Goal: Task Accomplishment & Management: Manage account settings

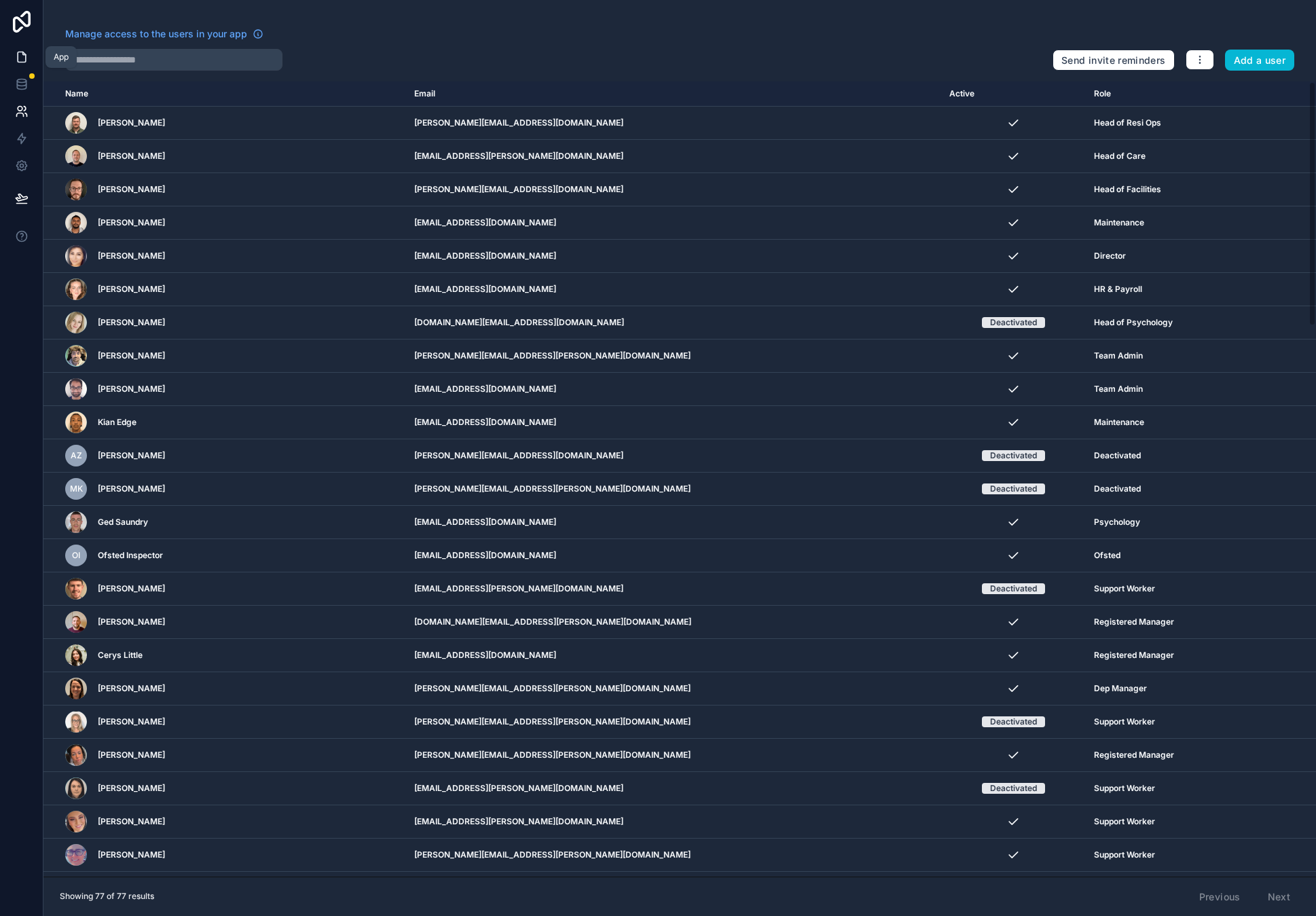
click at [23, 57] on icon at bounding box center [21, 57] width 14 height 14
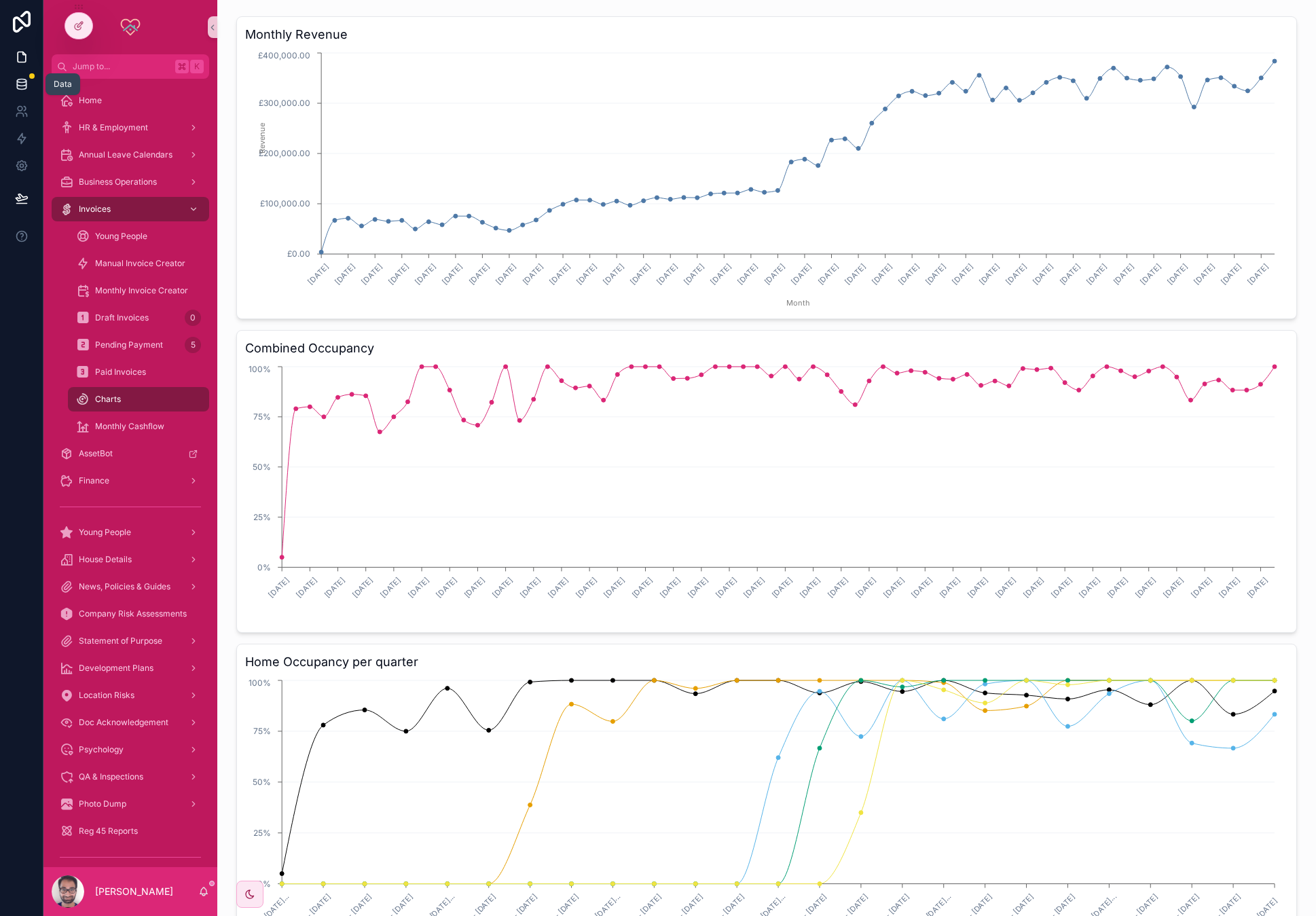
click at [21, 80] on icon at bounding box center [21, 84] width 14 height 14
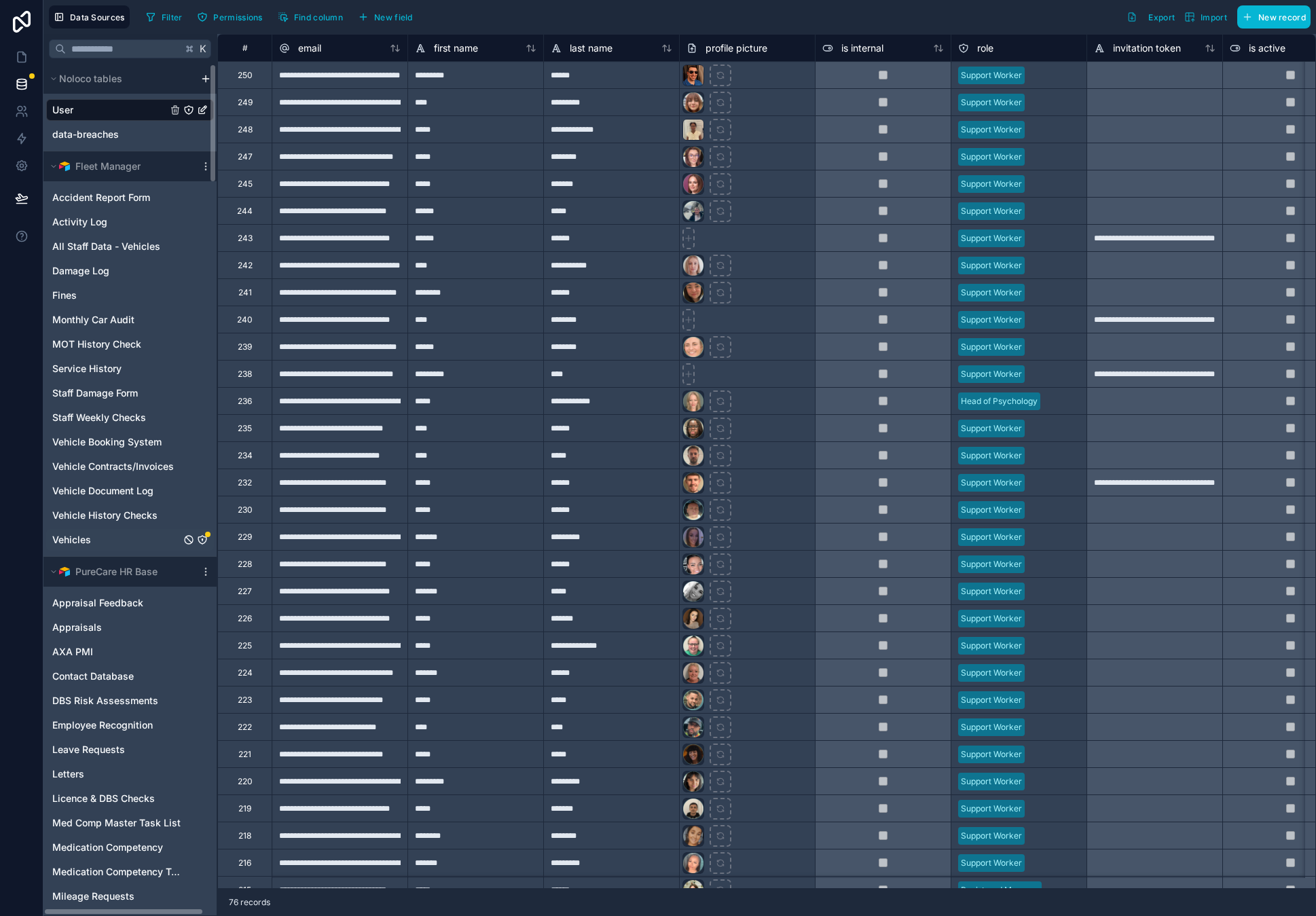
click at [205, 538] on icon "Vehicles" at bounding box center [203, 540] width 11 height 11
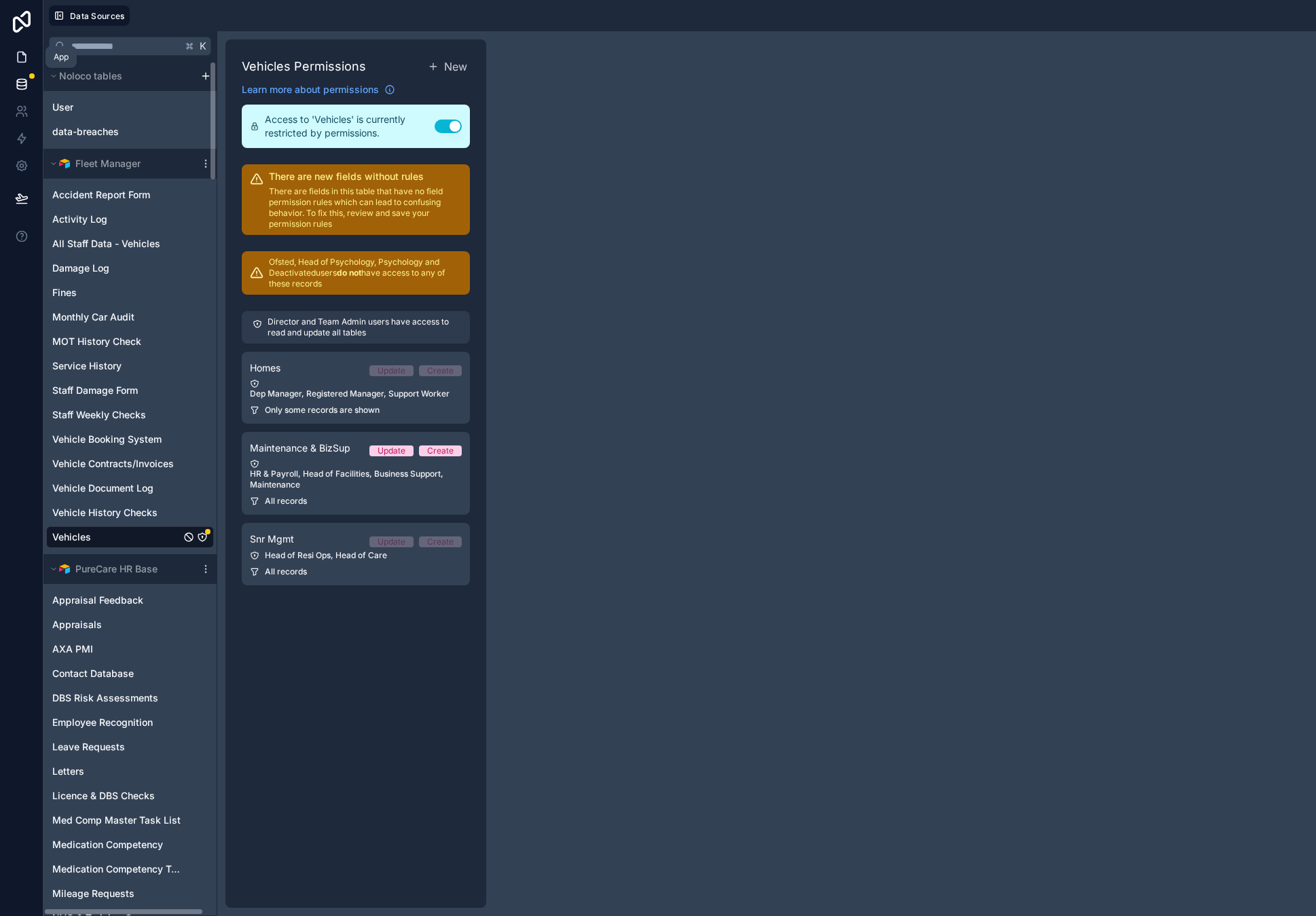
click at [15, 57] on icon at bounding box center [21, 57] width 14 height 14
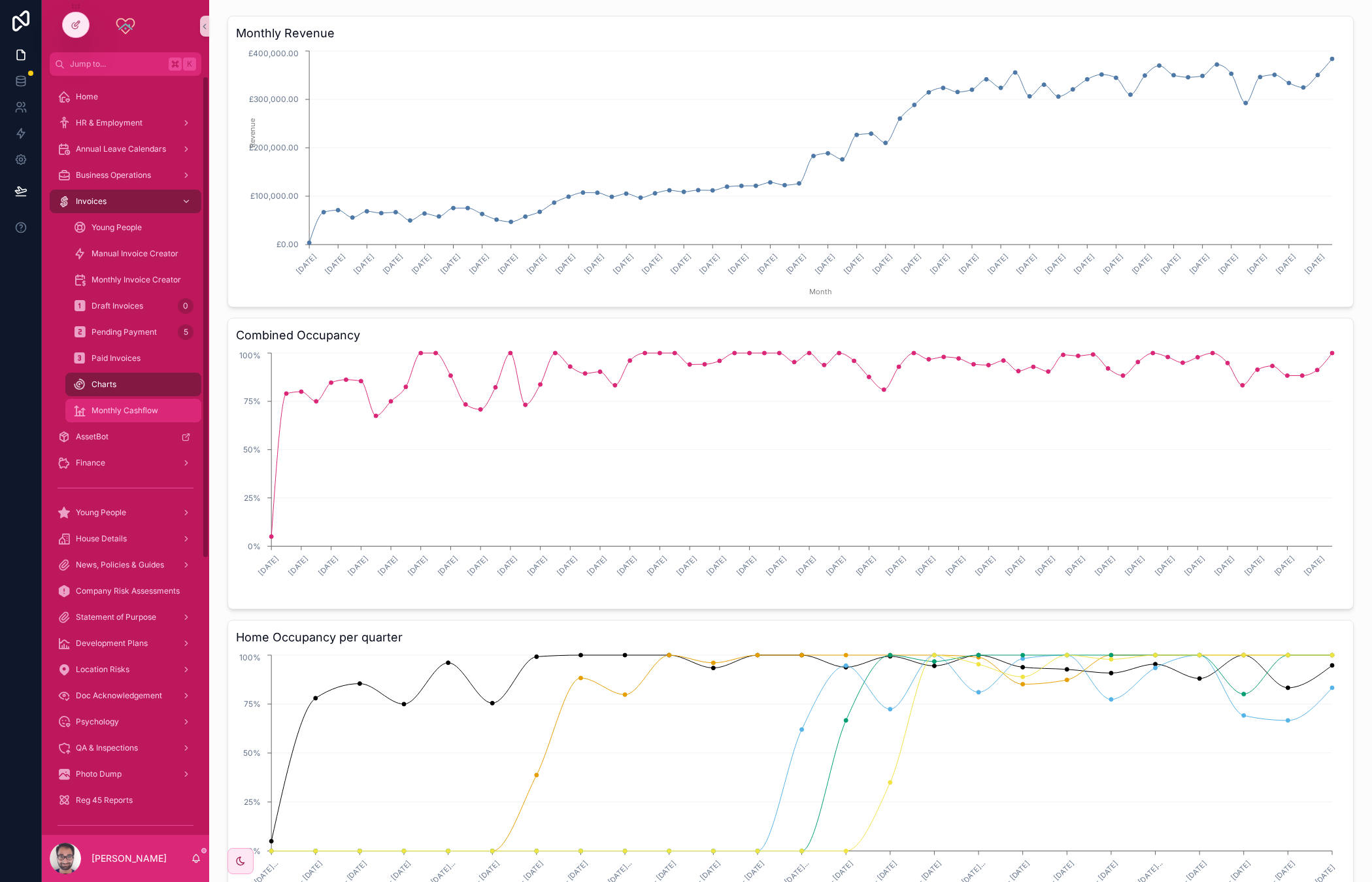
click at [128, 410] on span "Monthly Cashflow" at bounding box center [125, 410] width 67 height 11
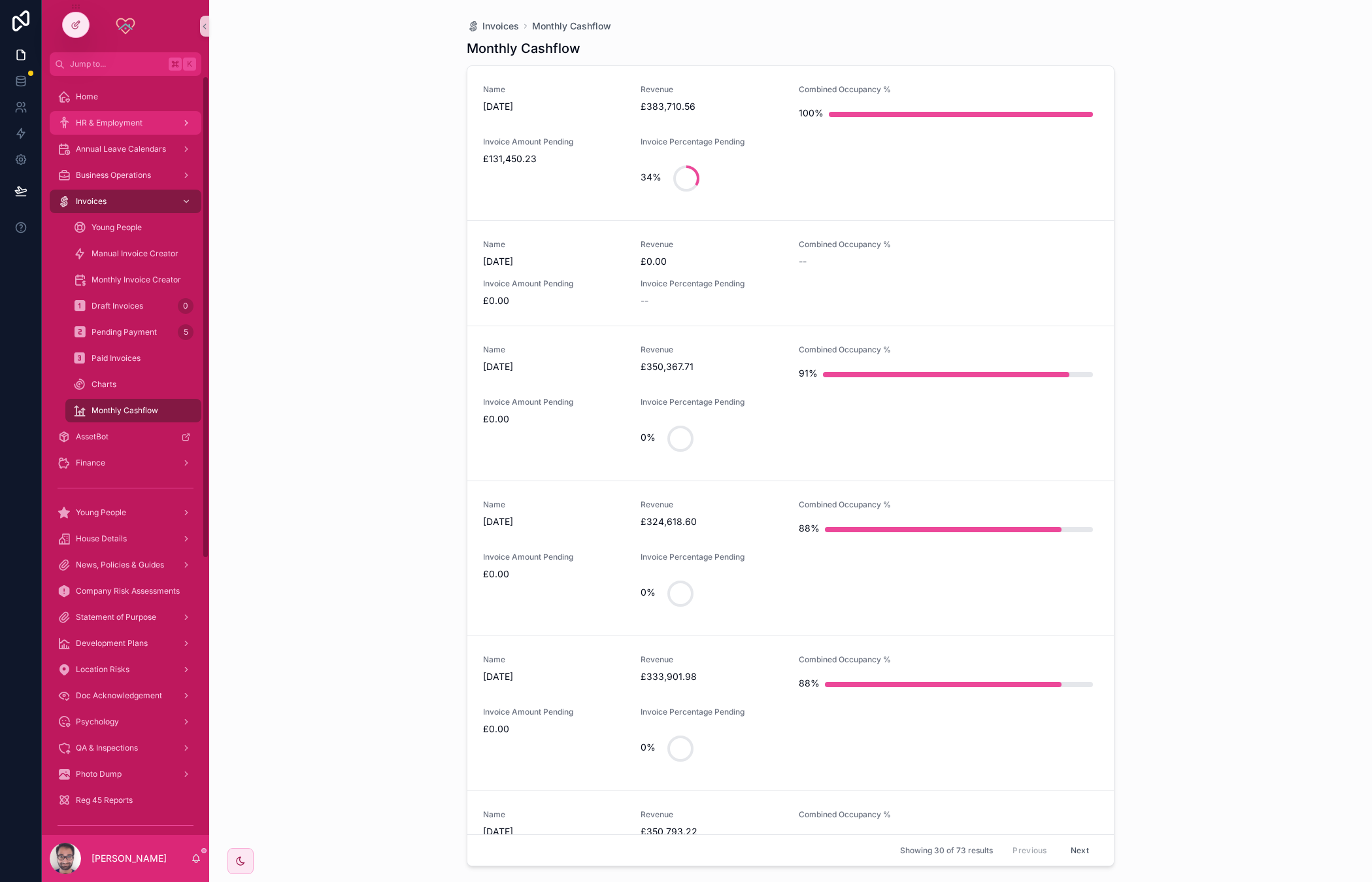
click at [151, 124] on div "HR & Employment" at bounding box center [125, 122] width 136 height 21
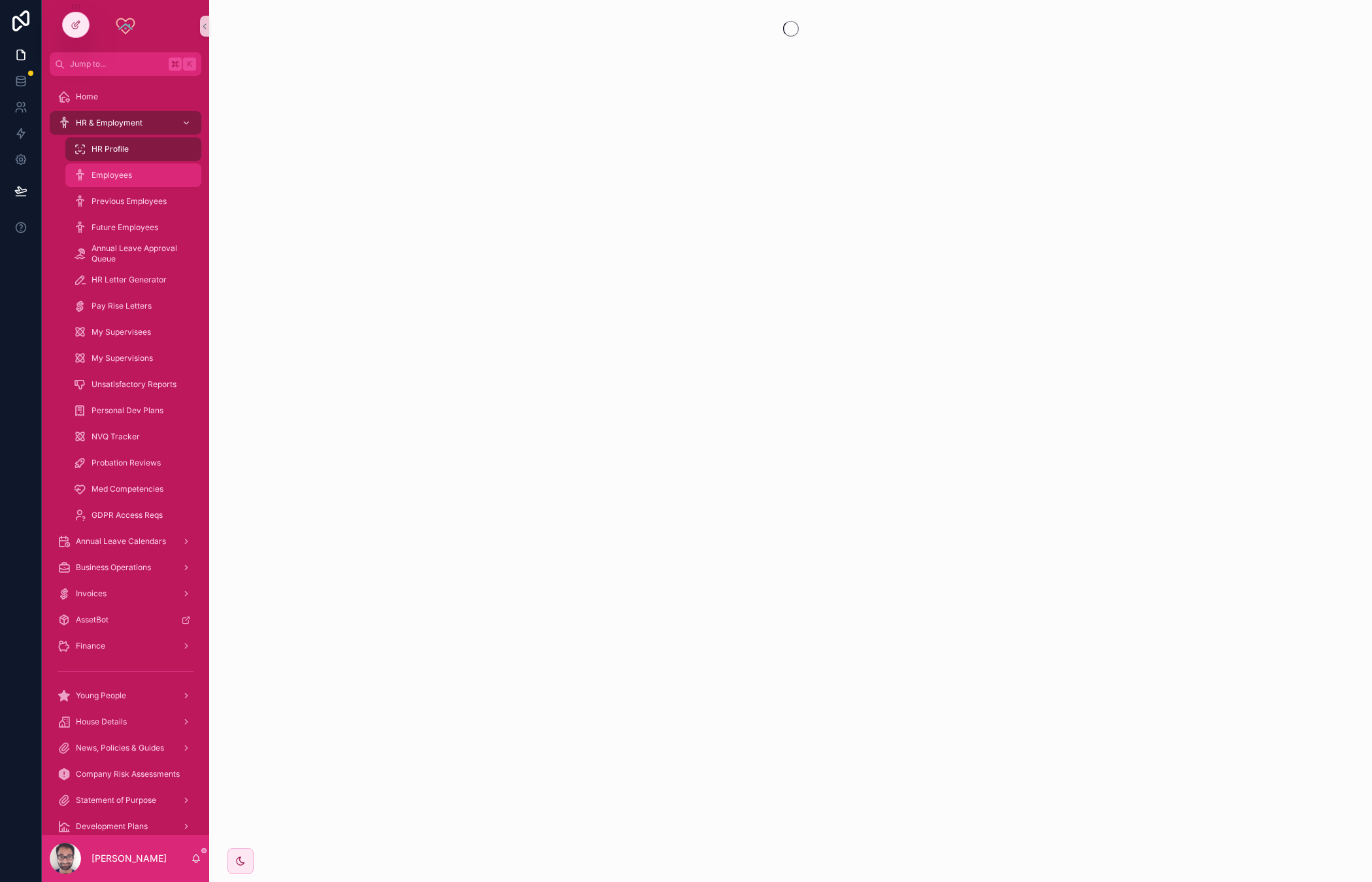
click at [139, 176] on div "Employees" at bounding box center [133, 175] width 121 height 21
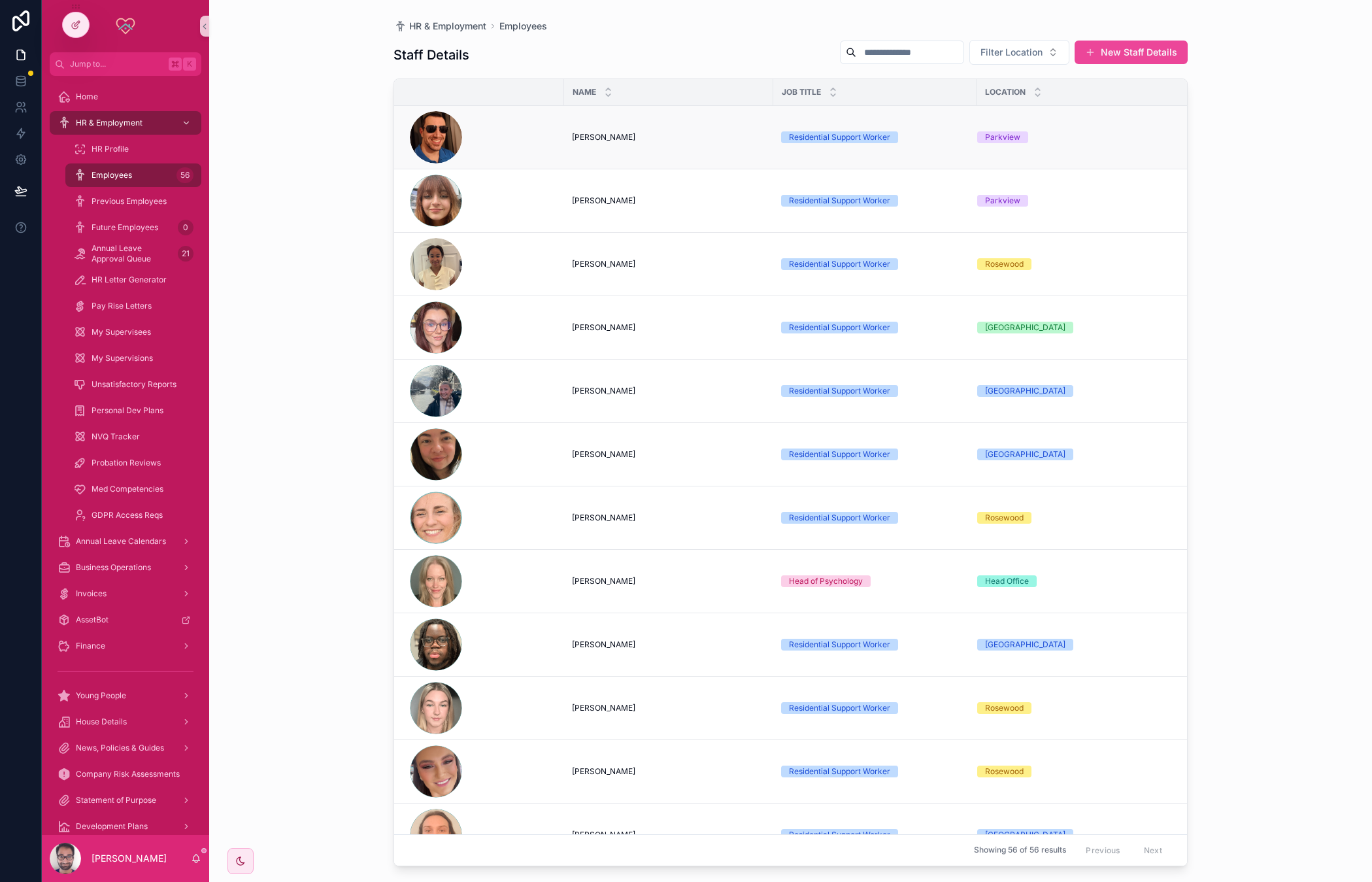
click at [433, 134] on div "scrollable content" at bounding box center [435, 137] width 52 height 52
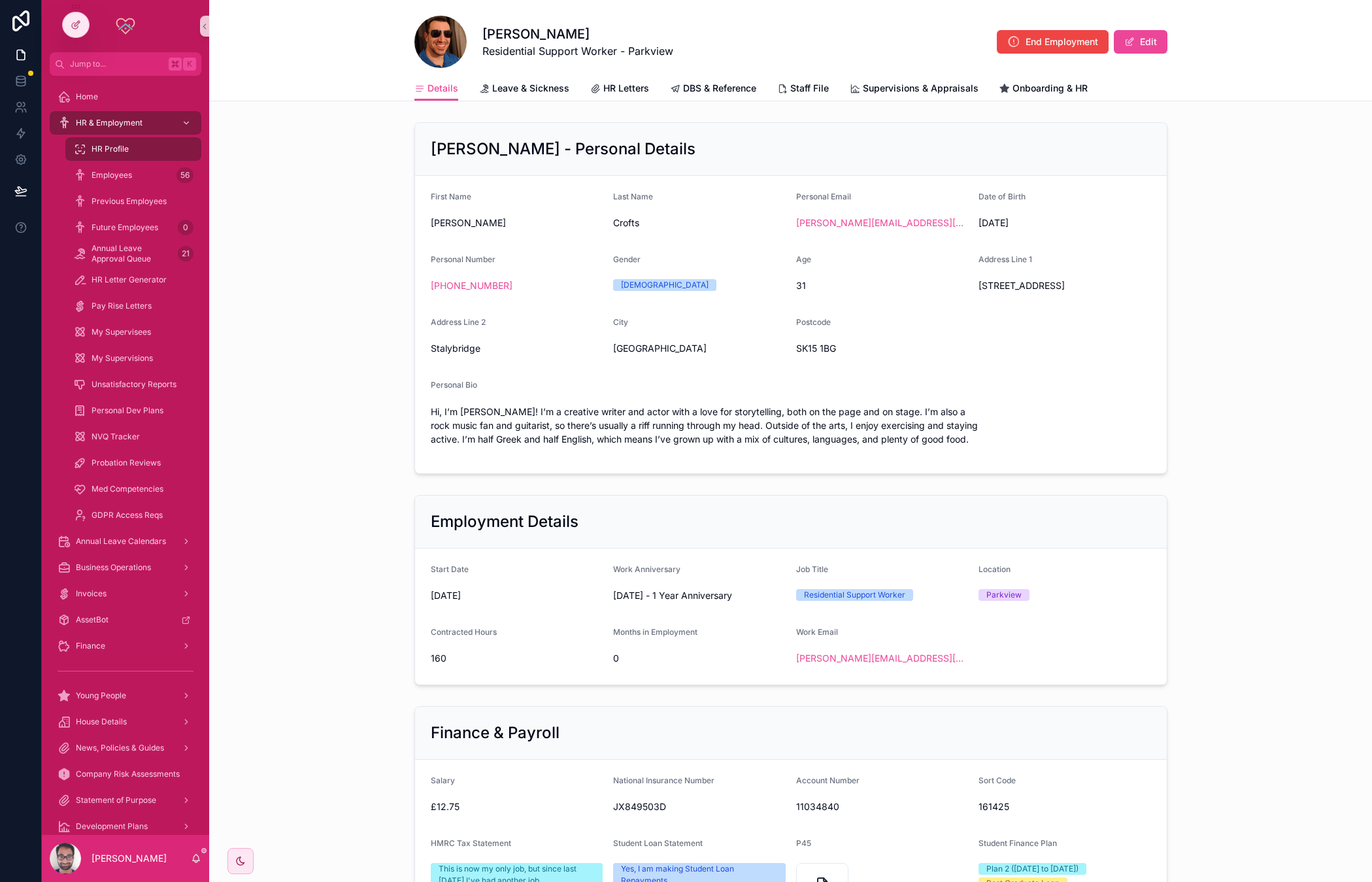
click at [435, 50] on span "scrollable content" at bounding box center [441, 41] width 52 height 52
drag, startPoint x: 435, startPoint y: 49, endPoint x: 405, endPoint y: 102, distance: 60.9
click at [405, 102] on div "[PERSON_NAME] Residential Support Worker - Parkview End Employment Edit Details…" at bounding box center [790, 624] width 1162 height 1248
click at [418, 49] on span "scrollable content" at bounding box center [441, 41] width 52 height 52
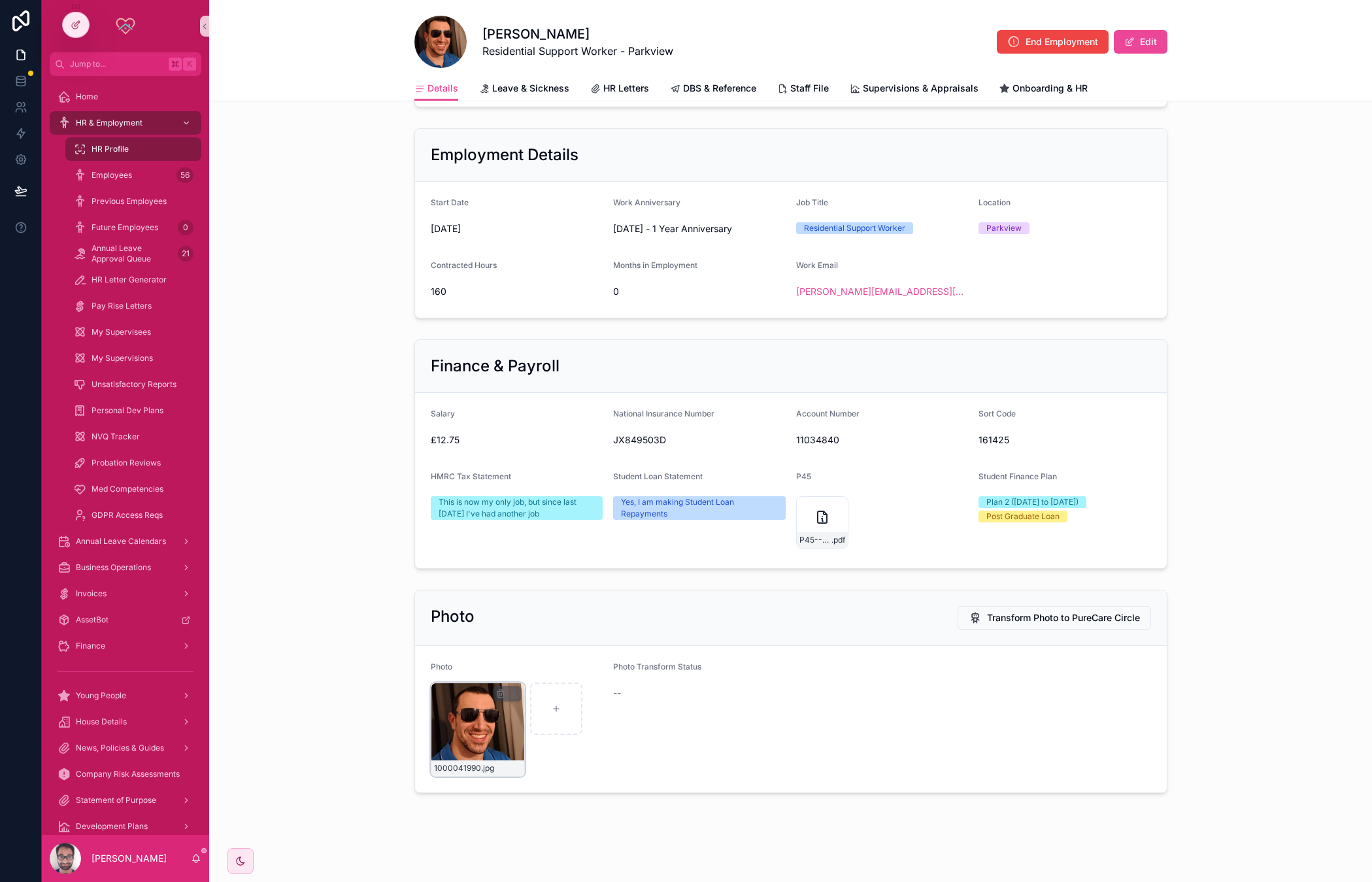
click at [483, 733] on div "1000041990 .jpg" at bounding box center [478, 729] width 94 height 94
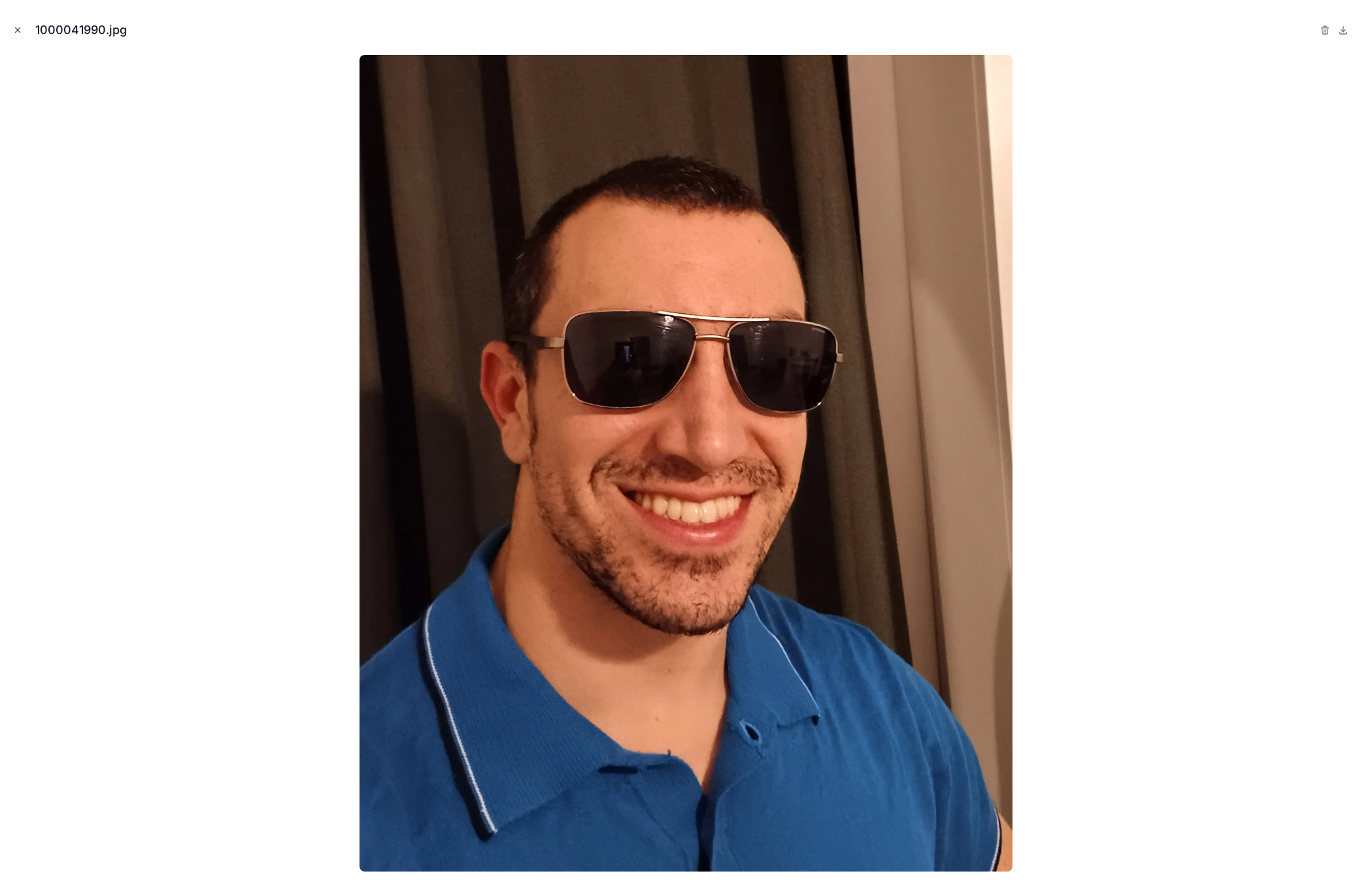
click at [18, 28] on icon "Close modal" at bounding box center [18, 30] width 9 height 9
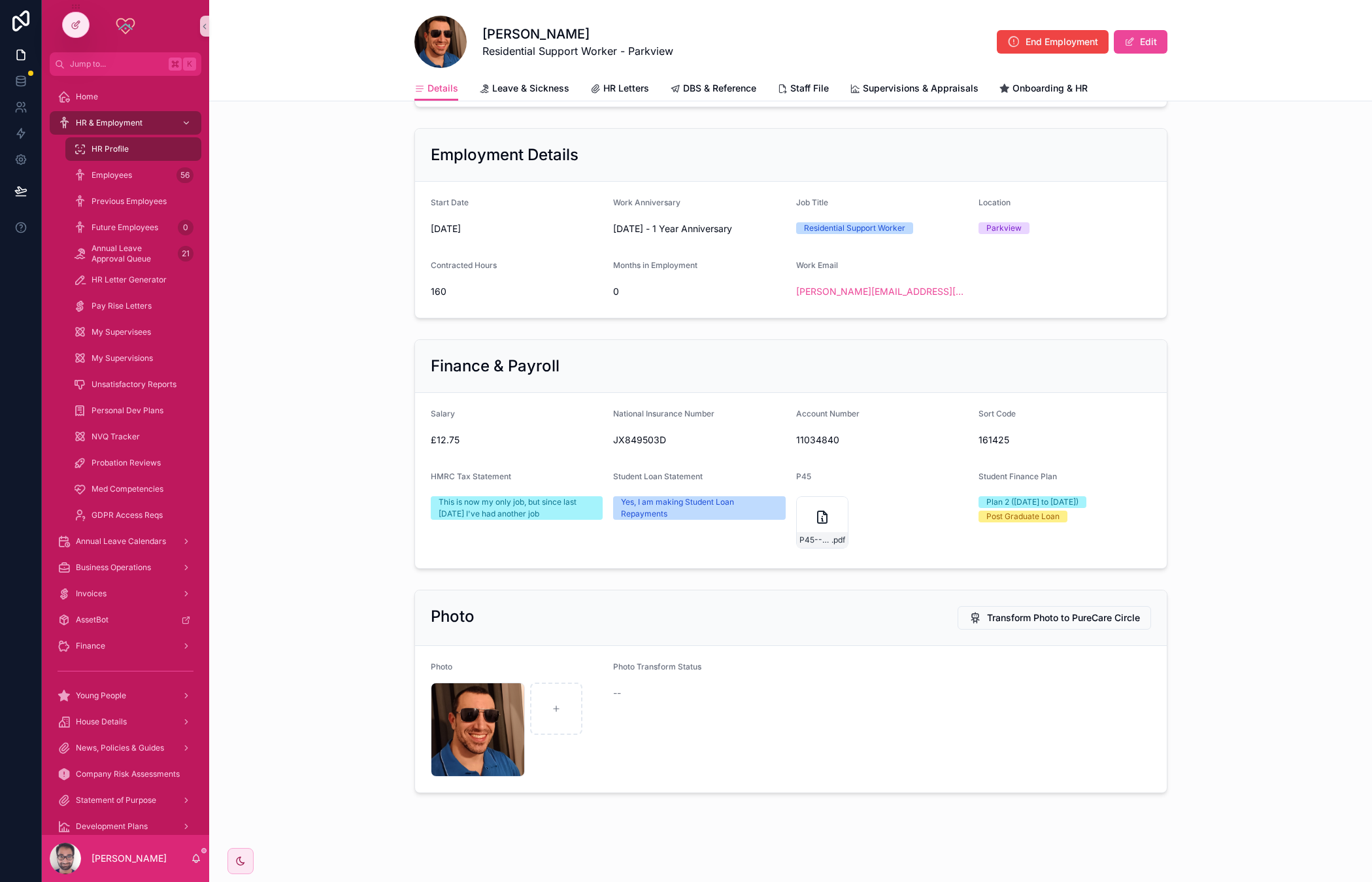
click at [284, 90] on div "Details Leave & Sickness HR Letters DBS & Reference Staff File Supervisions & A…" at bounding box center [790, 88] width 1147 height 25
click at [690, 83] on span "DBS & Reference" at bounding box center [719, 88] width 73 height 14
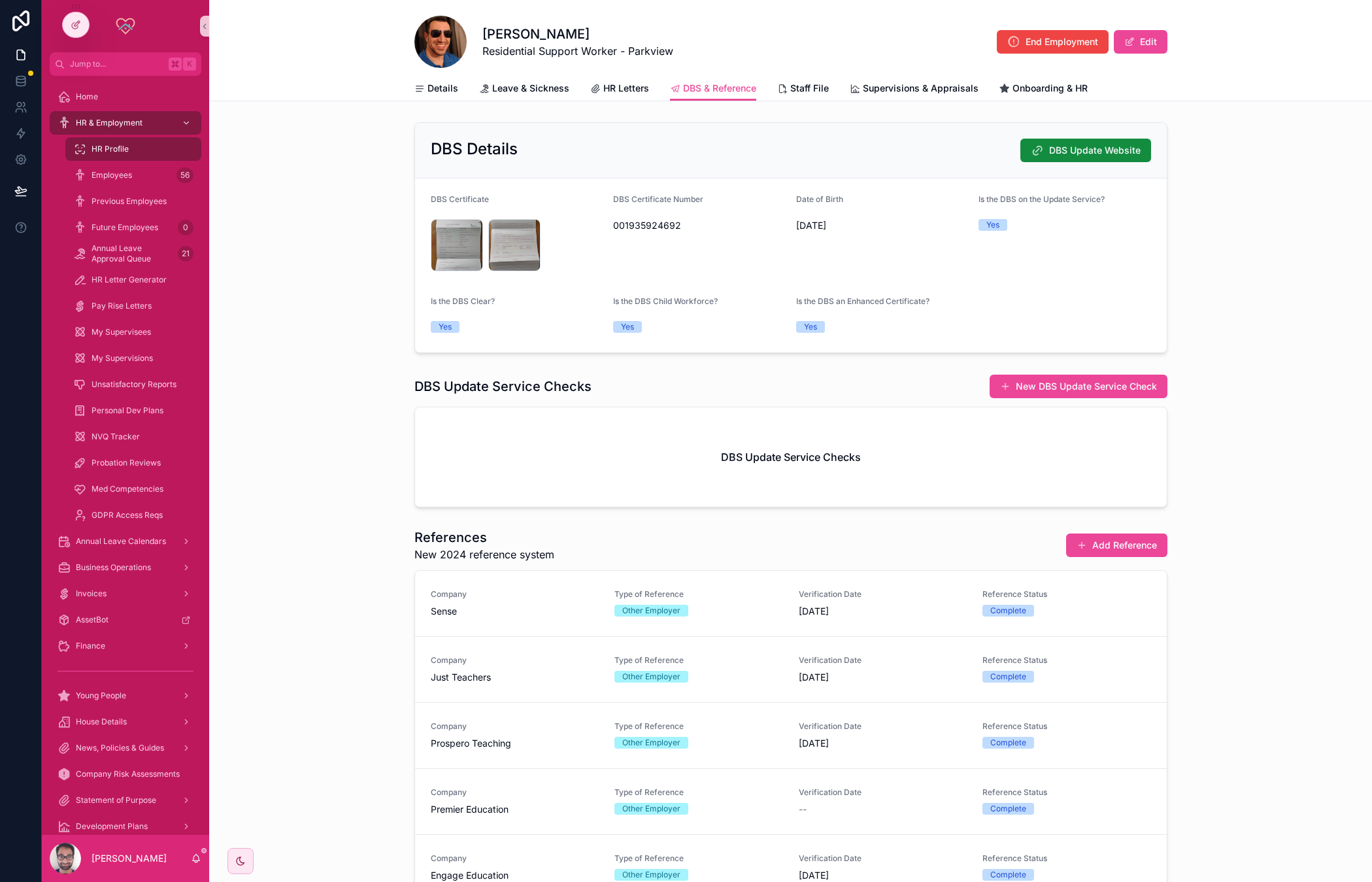
click at [318, 411] on div "DBS Update Service Checks New DBS Update Service Check DBS Update Service Checks" at bounding box center [790, 441] width 1162 height 144
click at [1029, 48] on span "End Employment" at bounding box center [1062, 41] width 73 height 14
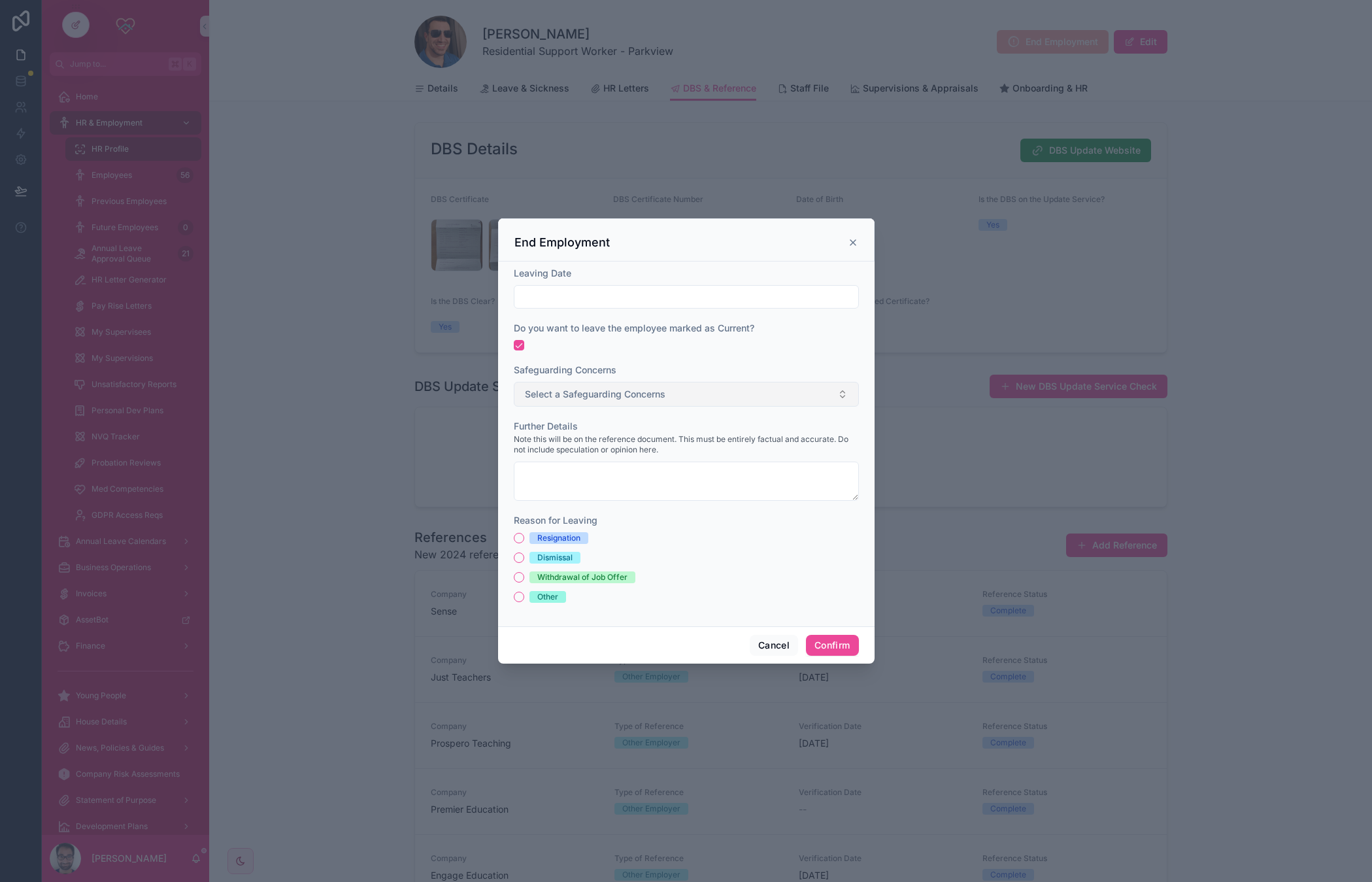
click at [569, 400] on span "Select a Safeguarding Concerns" at bounding box center [595, 394] width 140 height 14
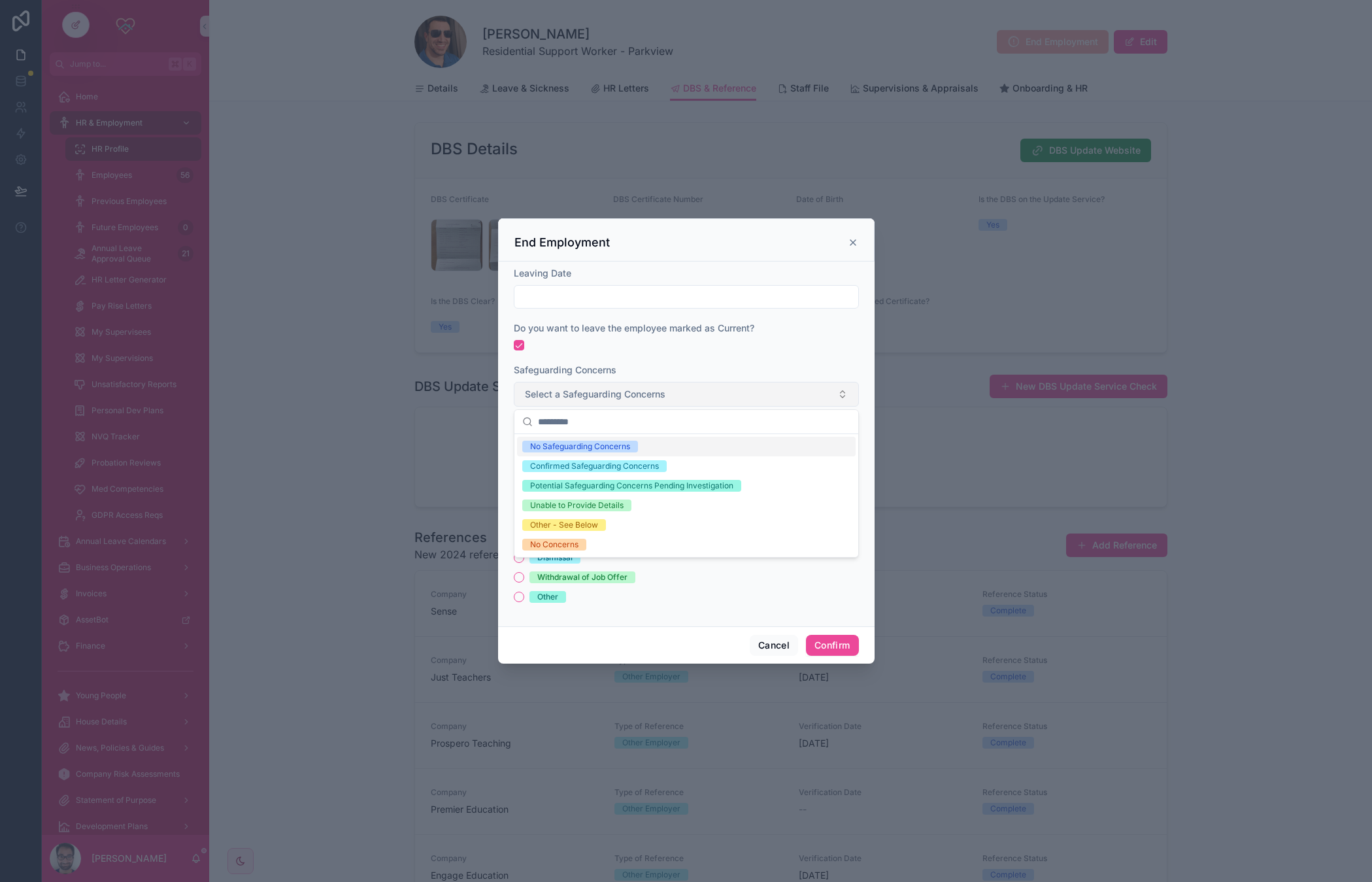
click at [569, 400] on span "Select a Safeguarding Concerns" at bounding box center [595, 394] width 140 height 14
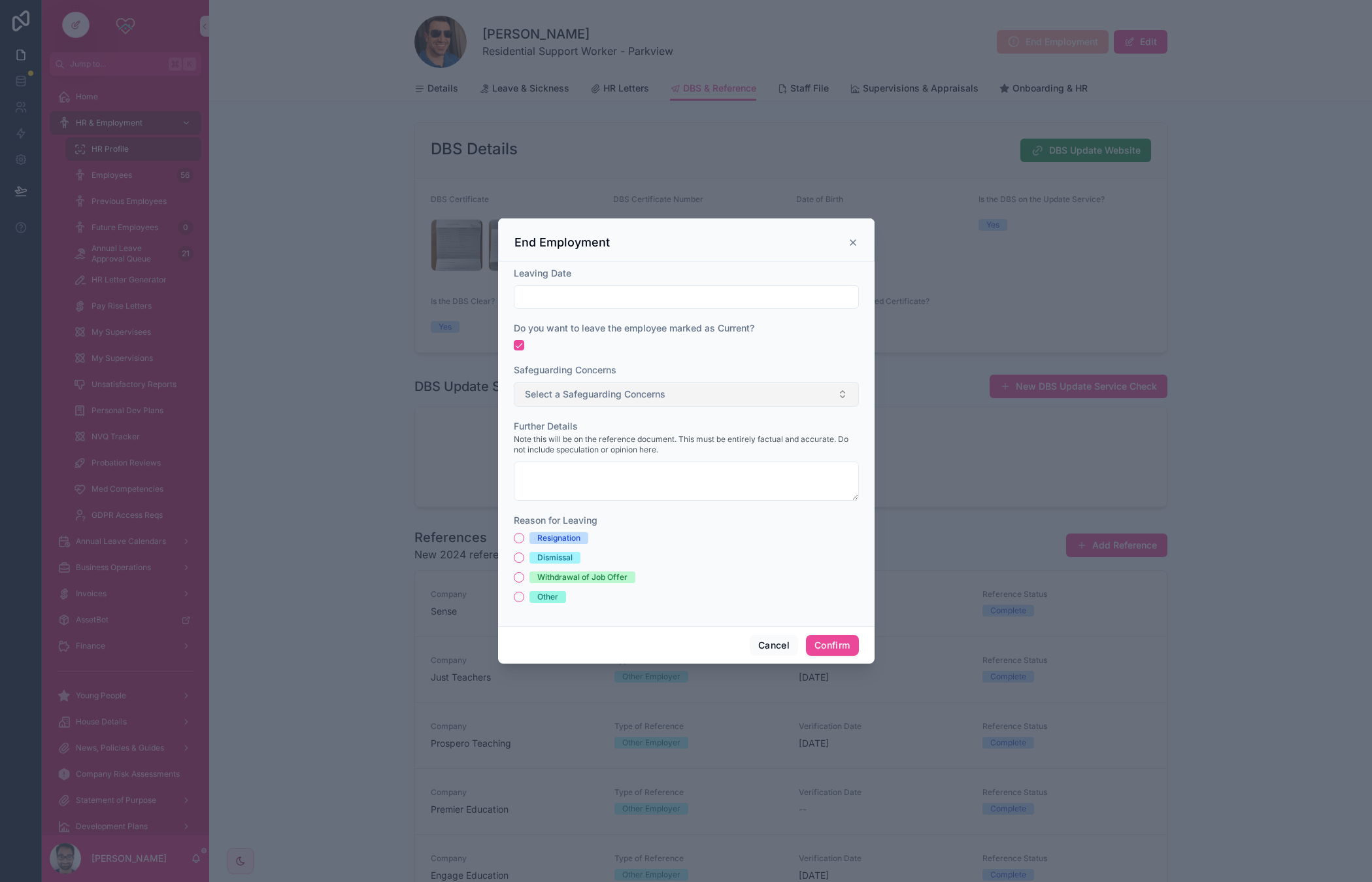
click at [569, 400] on span "Select a Safeguarding Concerns" at bounding box center [595, 394] width 140 height 14
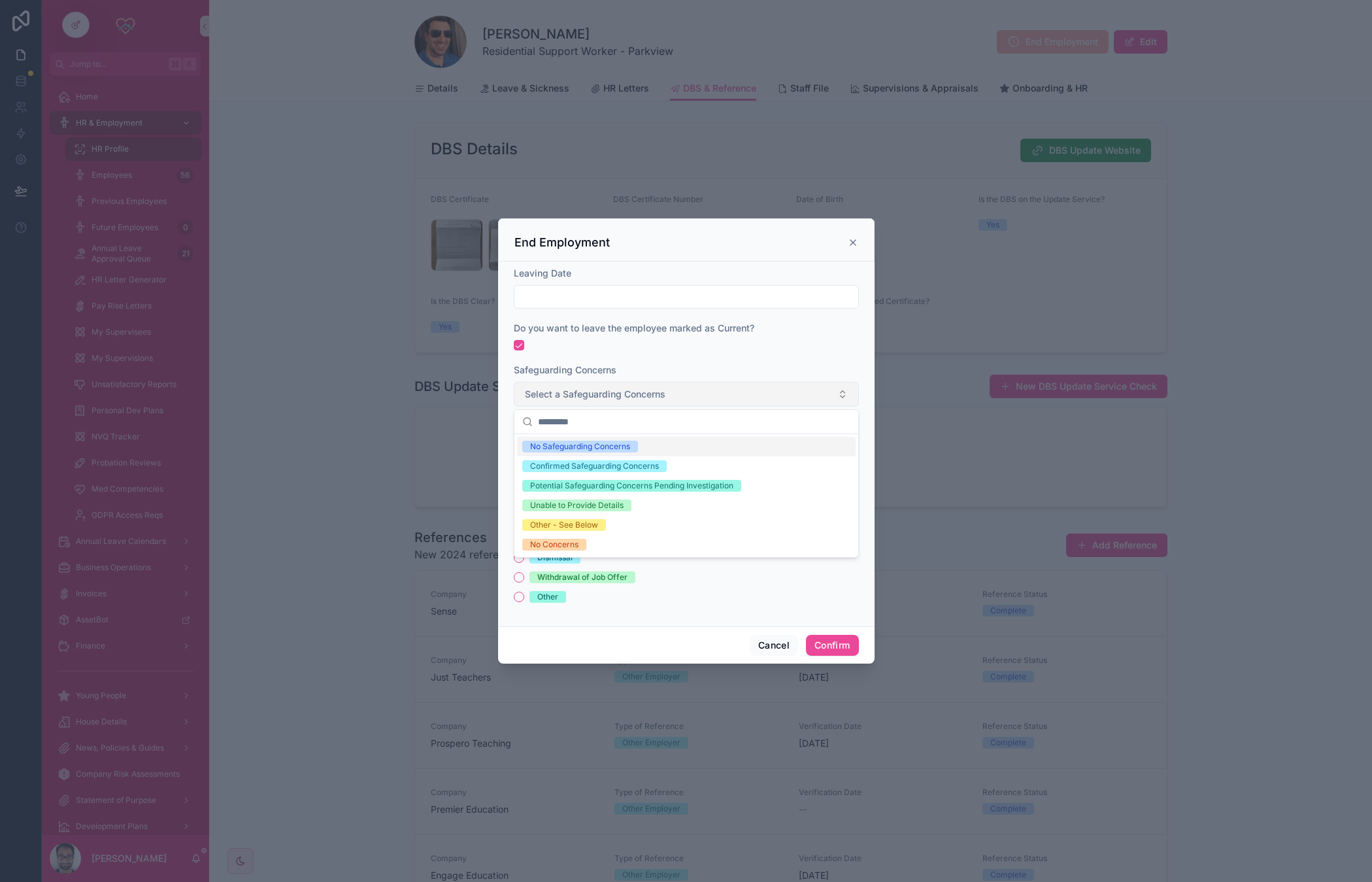
click at [569, 400] on span "Select a Safeguarding Concerns" at bounding box center [595, 394] width 140 height 14
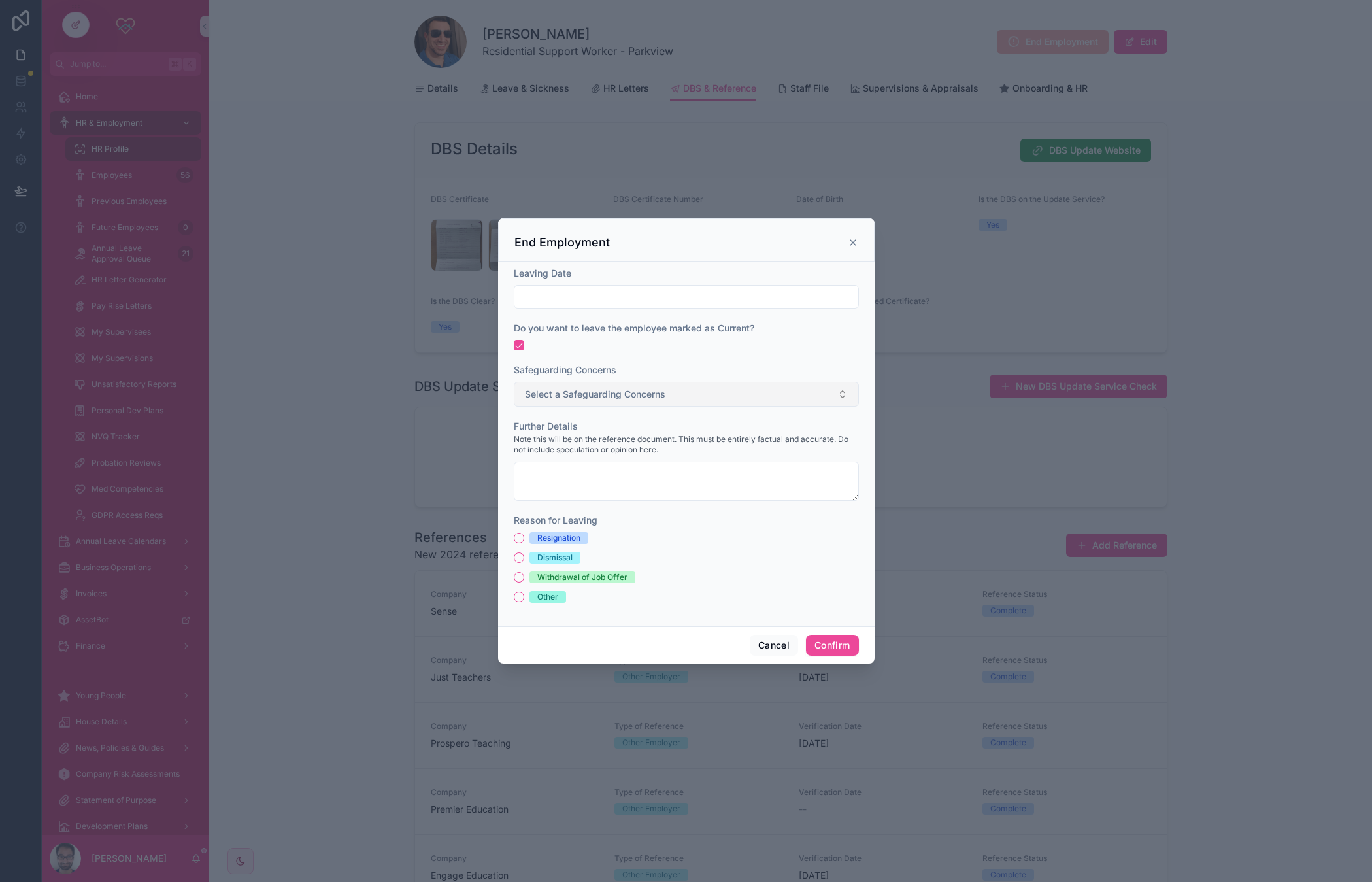
click at [569, 400] on span "Select a Safeguarding Concerns" at bounding box center [595, 394] width 140 height 14
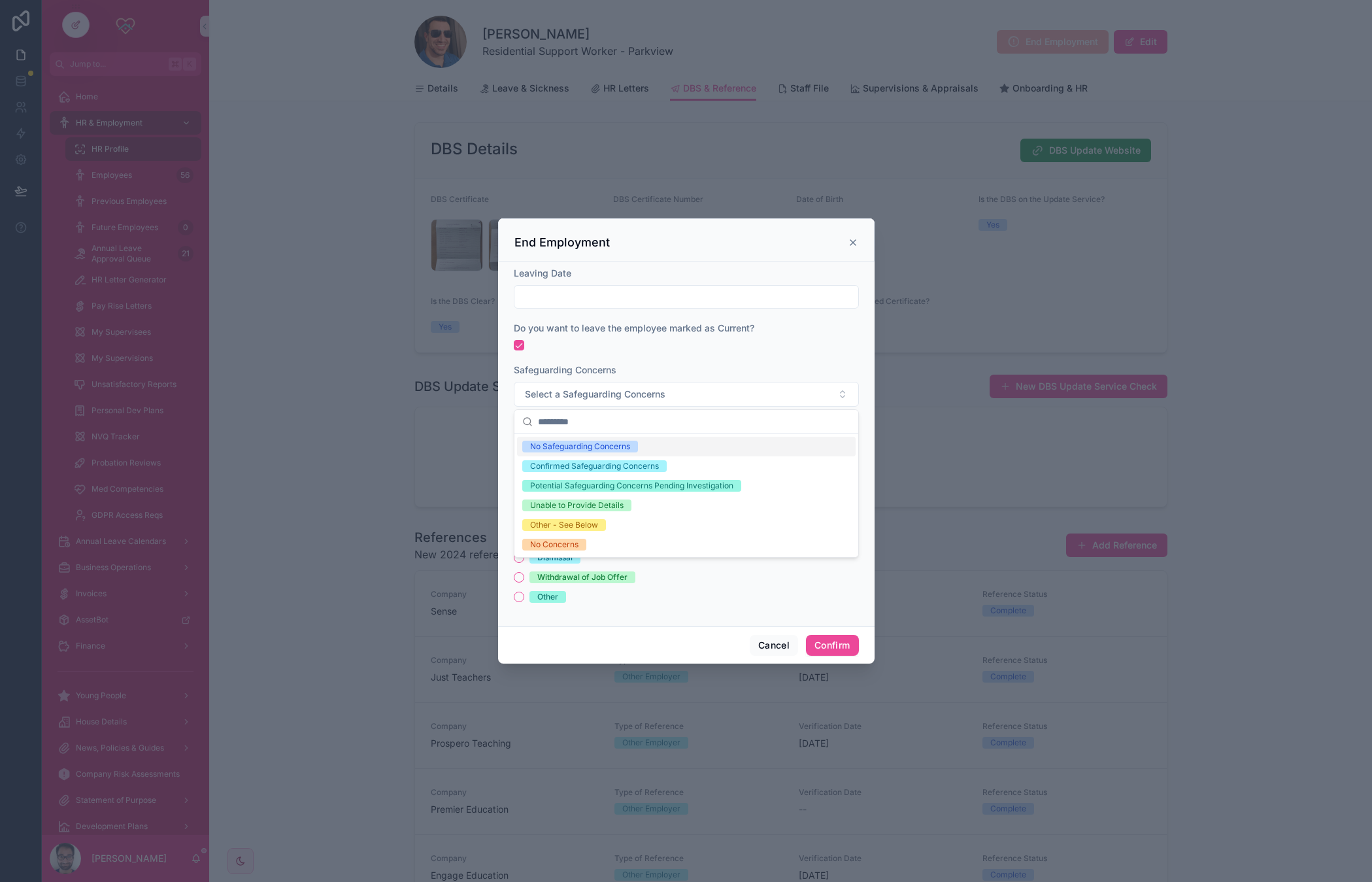
click at [579, 378] on div "Safeguarding Concerns Select a Safeguarding Concerns" at bounding box center [686, 385] width 345 height 43
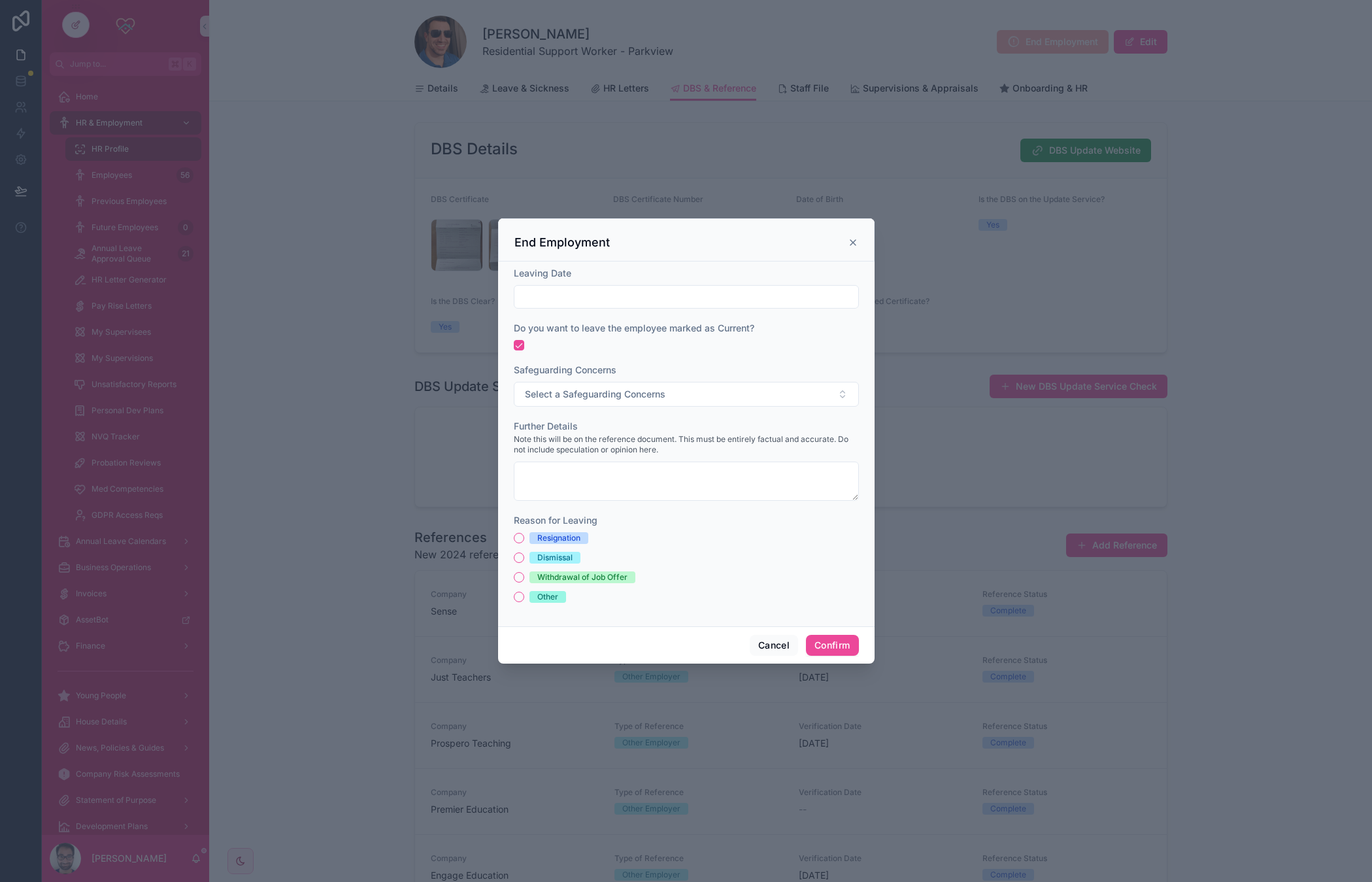
click at [847, 245] on icon at bounding box center [853, 243] width 11 height 11
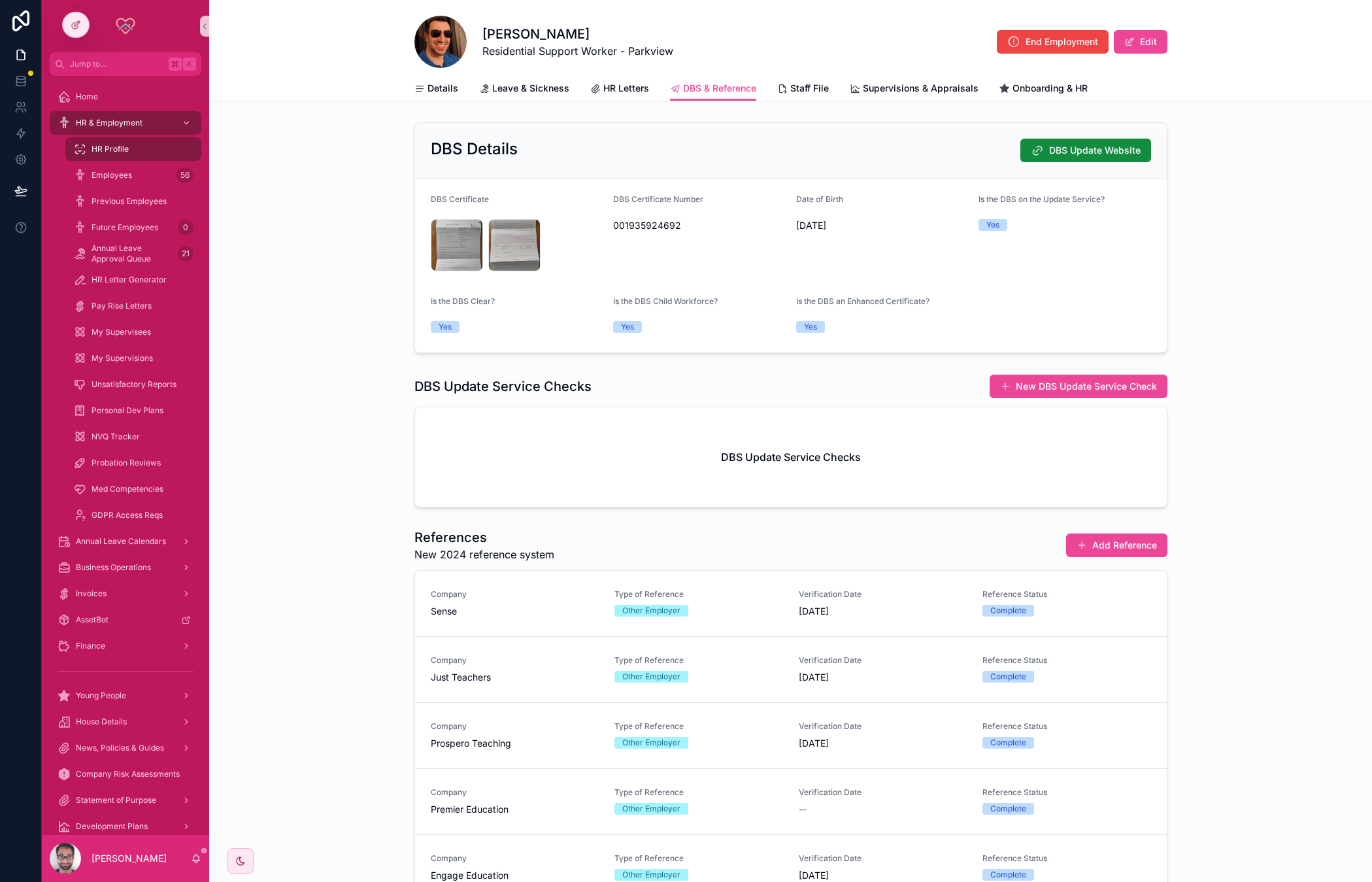
click at [557, 374] on div "DBS Update Service Checks New DBS Update Service Check" at bounding box center [791, 387] width 753 height 25
click at [387, 410] on div "DBS Update Service Checks New DBS Update Service Check DBS Update Service Checks" at bounding box center [790, 441] width 1162 height 144
click at [577, 377] on h1 "DBS Update Service Checks" at bounding box center [503, 386] width 177 height 18
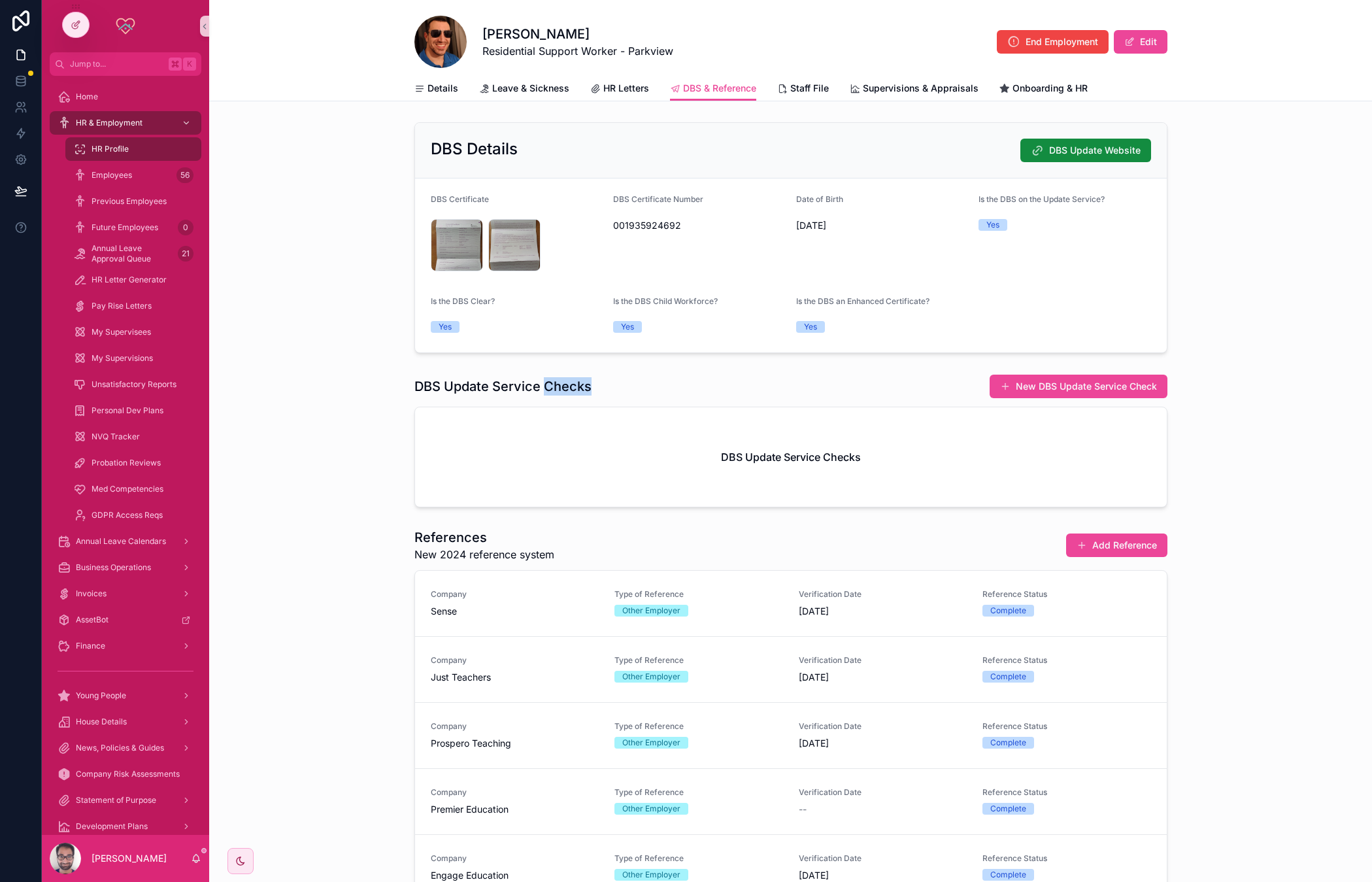
click at [577, 377] on h1 "DBS Update Service Checks" at bounding box center [503, 386] width 177 height 18
click at [364, 308] on div "DBS Details DBS Update Website DBS Certificate pro-BVvPcqjF .jpeg pro-gdNVeGOD …" at bounding box center [790, 238] width 1162 height 241
